Goal: Check status: Check status

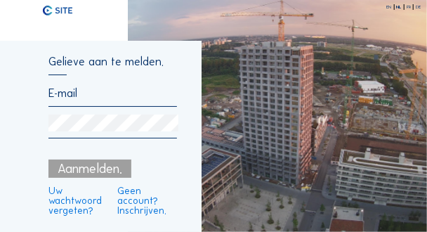
type input "vincent.van.ruijssevelt@heylenwarehouses.com"
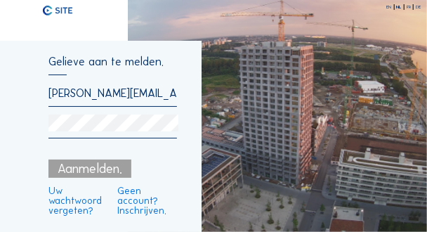
click at [104, 168] on div "Aanmelden." at bounding box center [89, 168] width 83 height 18
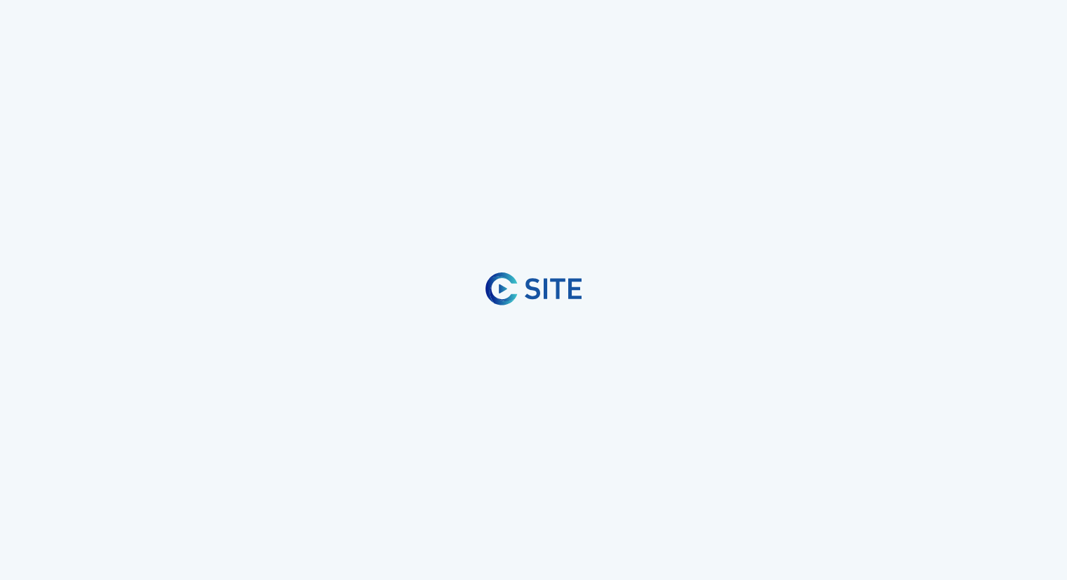
click at [158, 231] on div at bounding box center [533, 290] width 1067 height 580
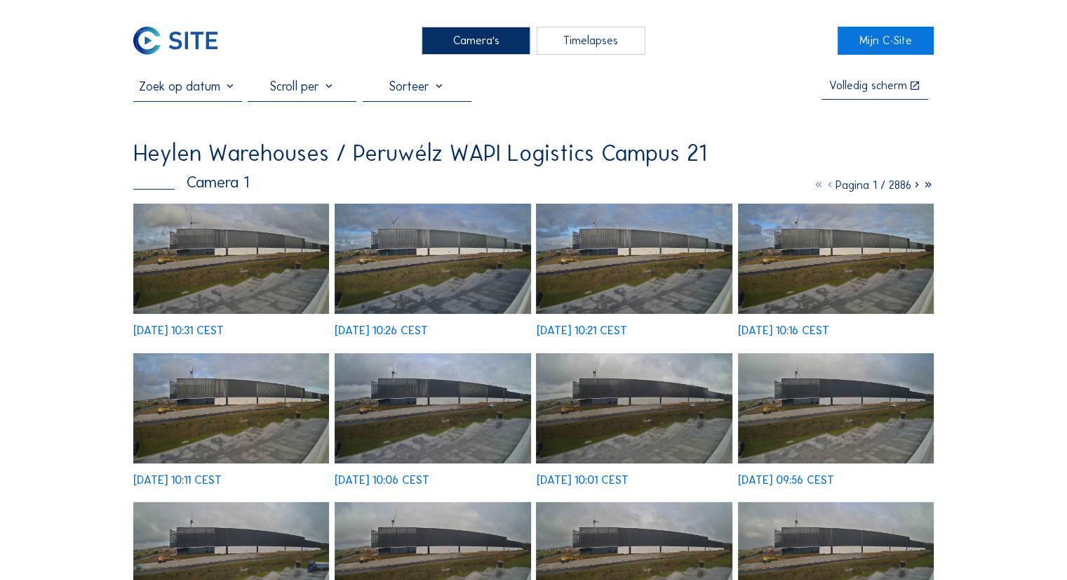
click at [196, 231] on img at bounding box center [231, 258] width 196 height 110
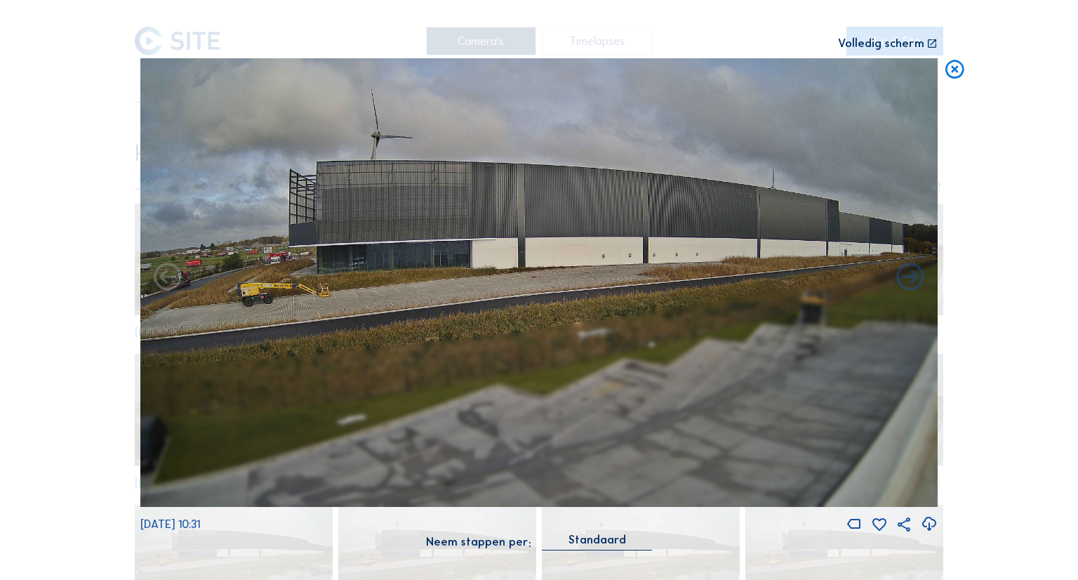
click at [426, 74] on icon at bounding box center [954, 69] width 22 height 23
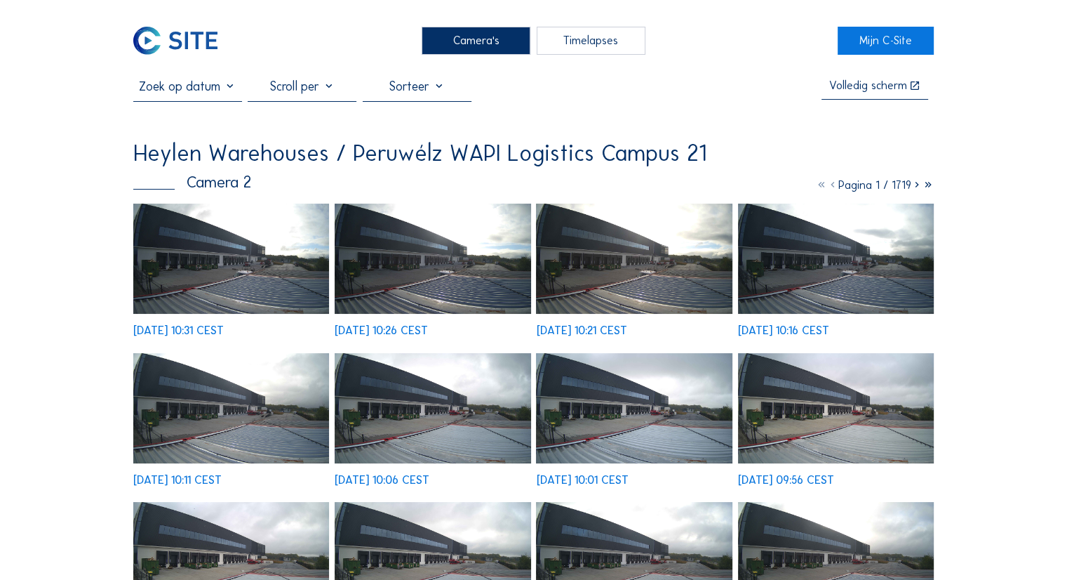
click at [215, 244] on img at bounding box center [231, 258] width 196 height 110
